Goal: Information Seeking & Learning: Learn about a topic

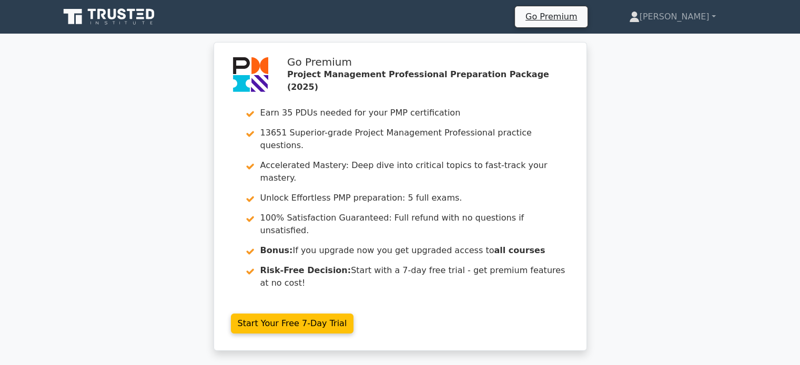
click at [128, 15] on icon at bounding box center [109, 17] width 101 height 20
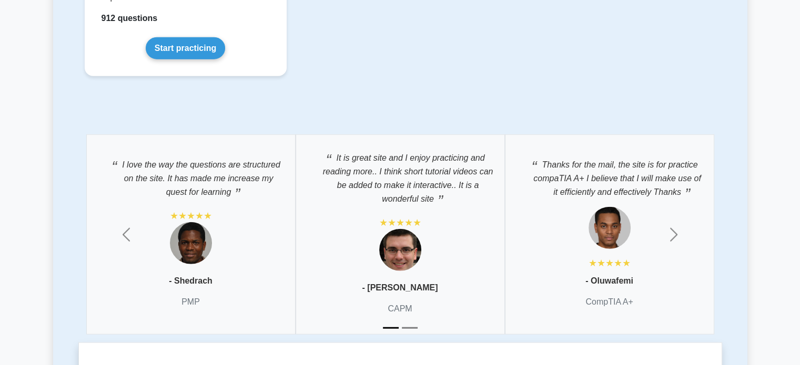
scroll to position [2552, 0]
click at [115, 222] on button "Previous" at bounding box center [126, 235] width 97 height 216
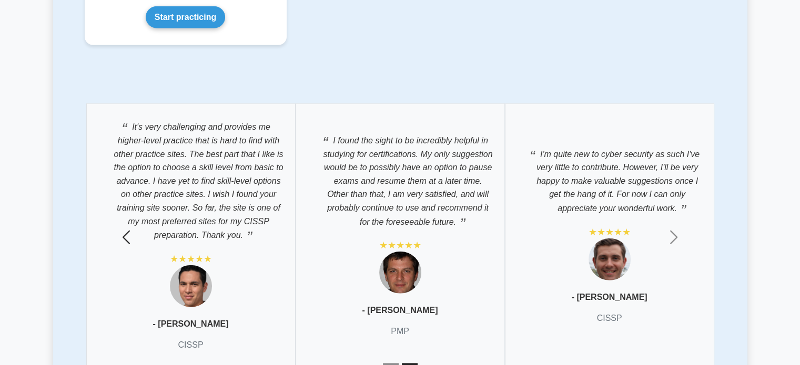
scroll to position [2587, 0]
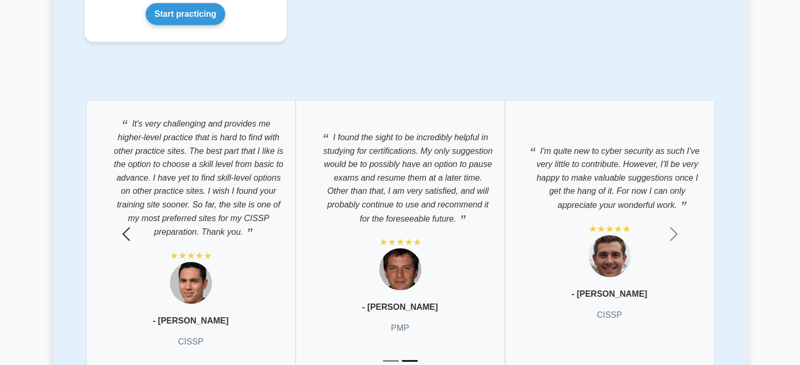
click at [128, 233] on span "button" at bounding box center [126, 234] width 17 height 17
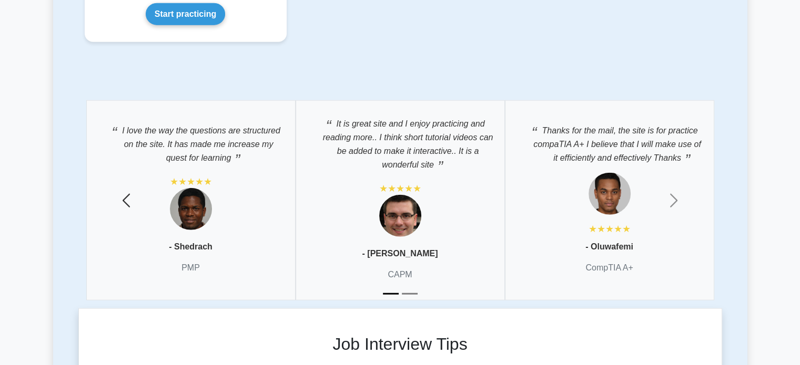
click at [128, 233] on button "Previous" at bounding box center [126, 201] width 97 height 216
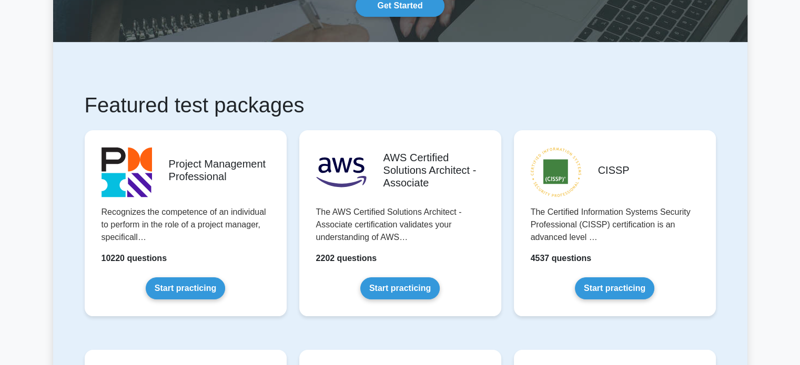
scroll to position [128, 0]
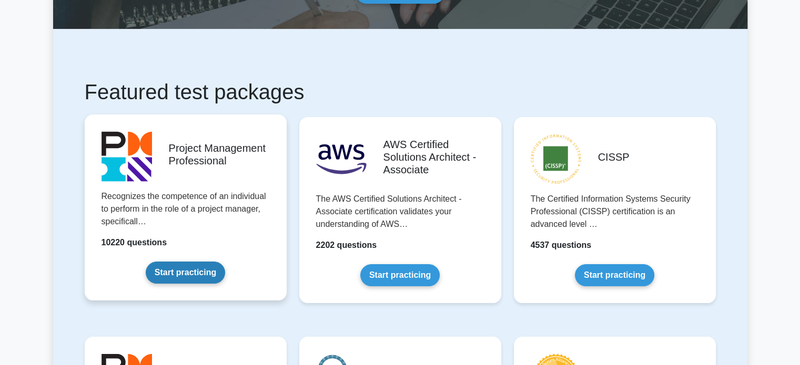
click at [158, 262] on link "Start practicing" at bounding box center [185, 273] width 79 height 22
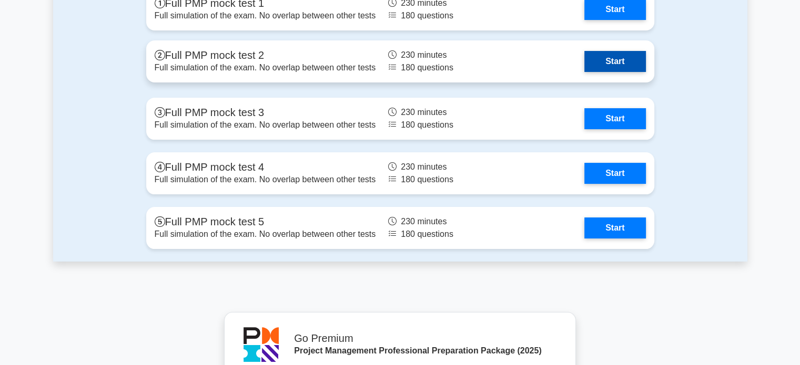
scroll to position [4128, 0]
